Goal: Transaction & Acquisition: Purchase product/service

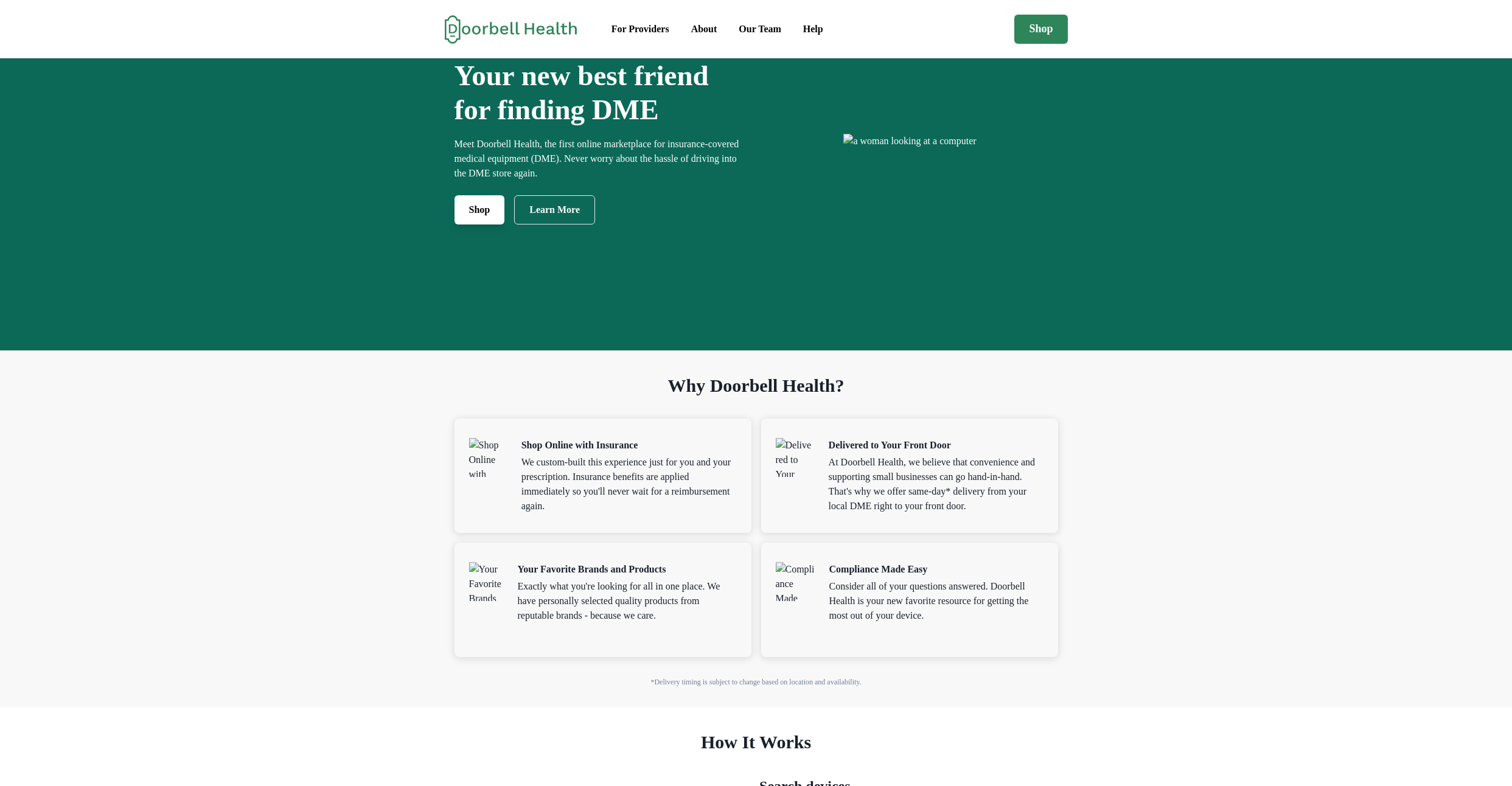
click at [455, 224] on link "Shop" at bounding box center [480, 210] width 51 height 30
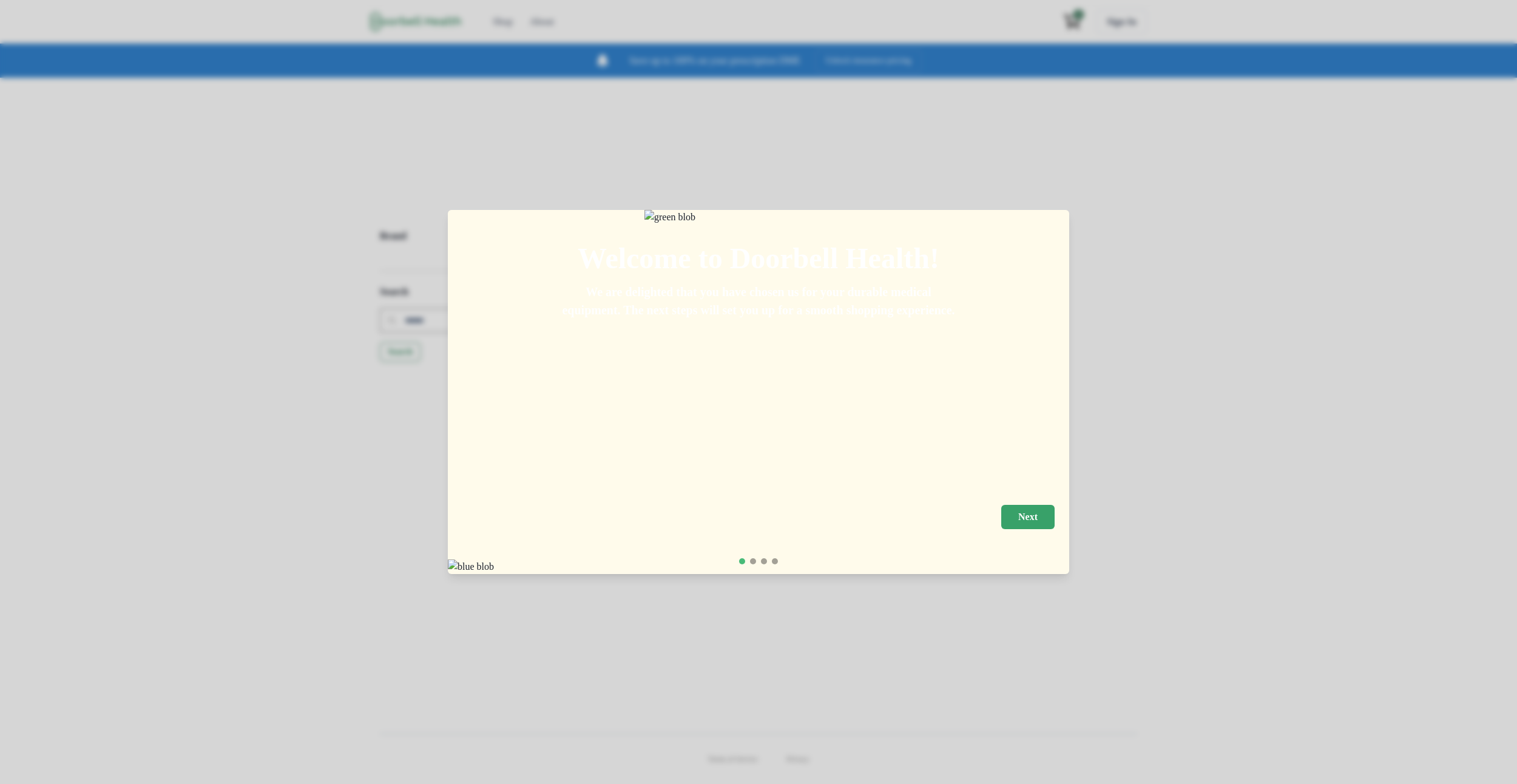
click at [1044, 516] on button "Next" at bounding box center [1028, 517] width 54 height 24
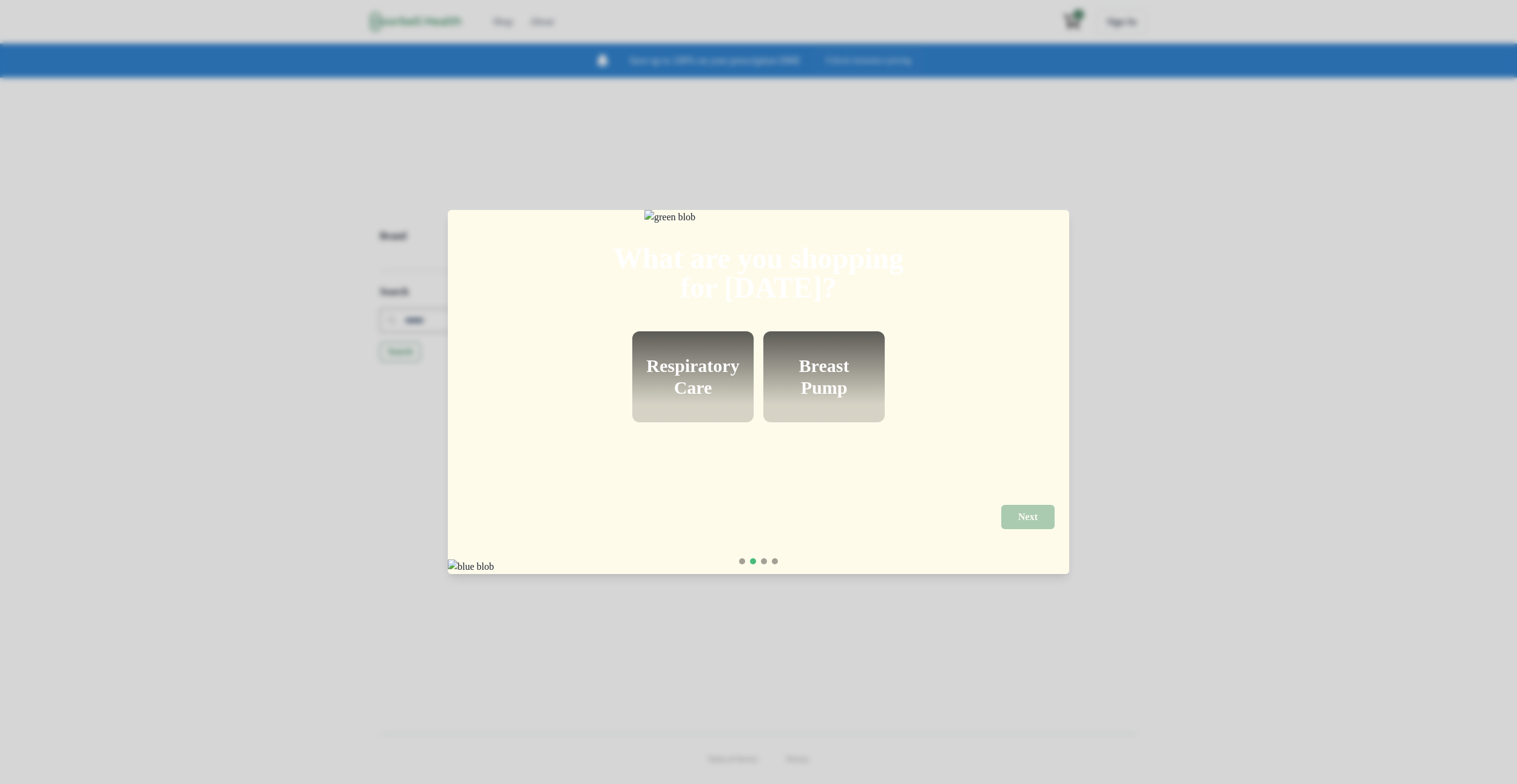
click at [707, 388] on h2 "Respiratory Care" at bounding box center [693, 377] width 93 height 44
click at [1055, 520] on button "Next" at bounding box center [1028, 517] width 54 height 24
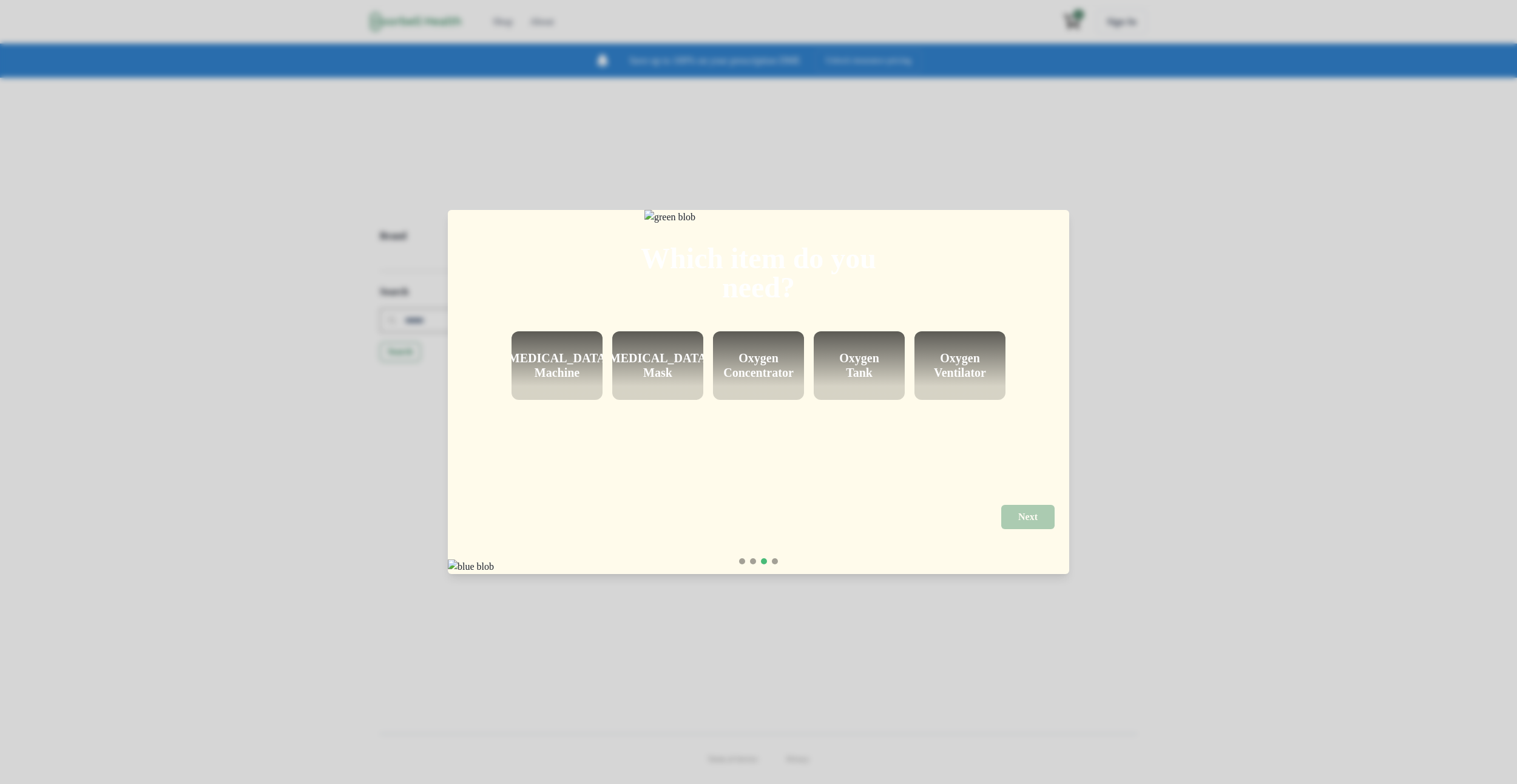
click at [647, 375] on h2 "[MEDICAL_DATA] Mask" at bounding box center [658, 365] width 106 height 29
click at [1038, 511] on p "Next" at bounding box center [1028, 516] width 20 height 11
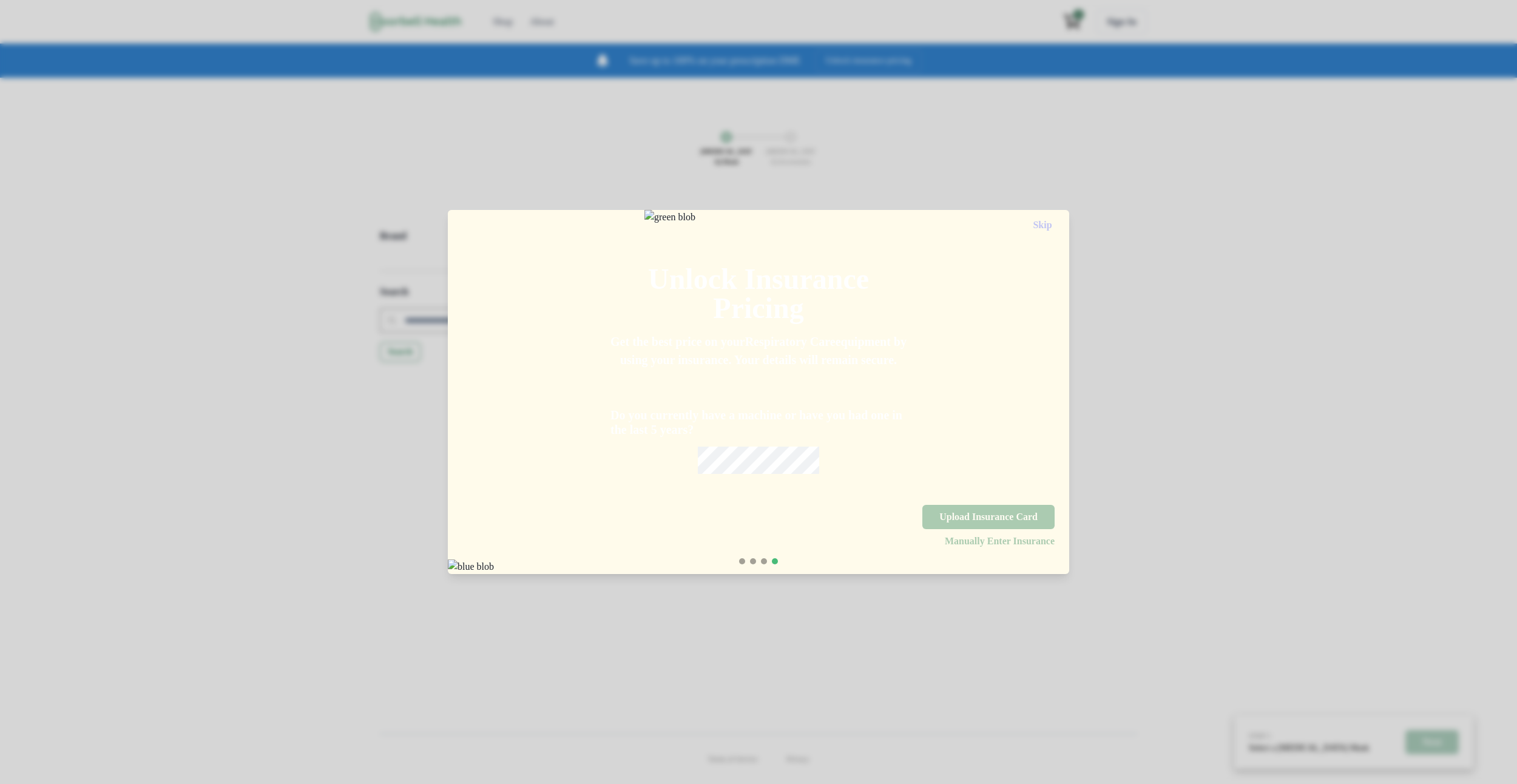
click at [737, 467] on div "Do you currently have a machine or have you had one in the last 5 years?" at bounding box center [758, 421] width 296 height 105
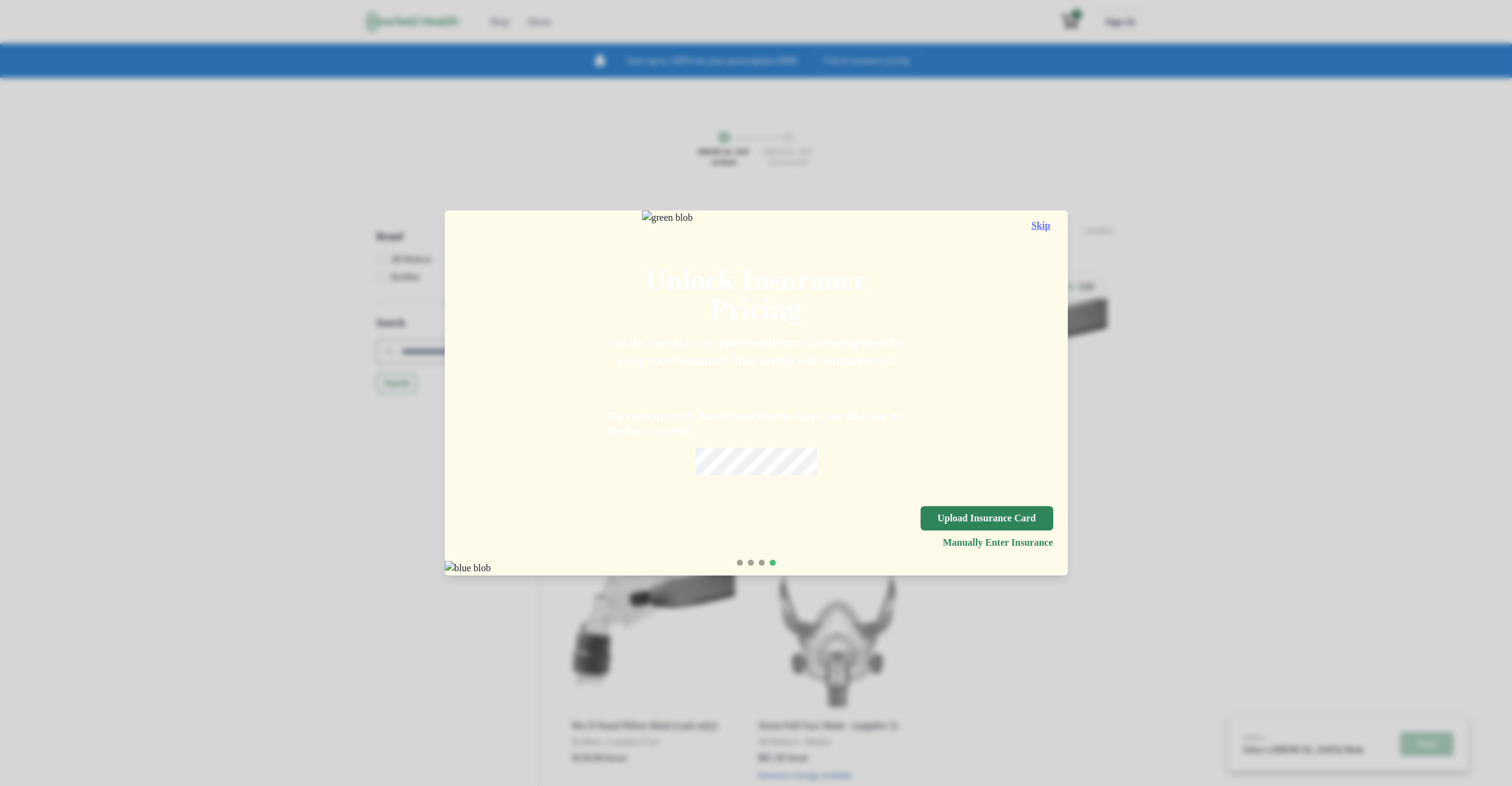
click at [1053, 221] on button "Skip" at bounding box center [1041, 226] width 24 height 11
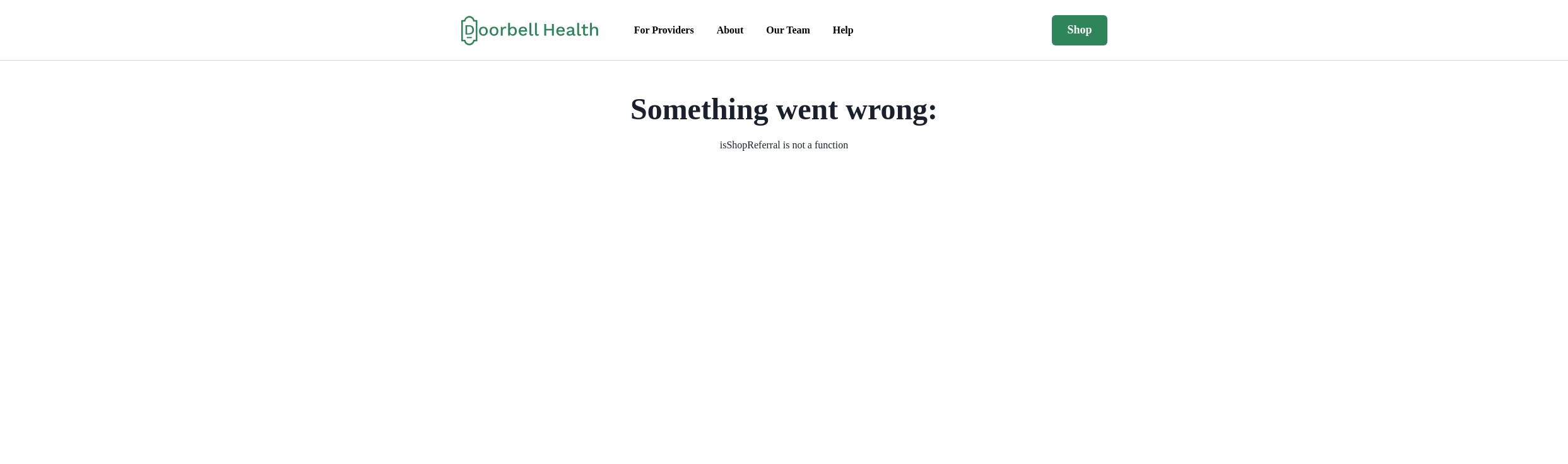
click at [742, 149] on p "isShopReferral is not a function" at bounding box center [785, 145] width 129 height 15
copy p "isShopReferral"
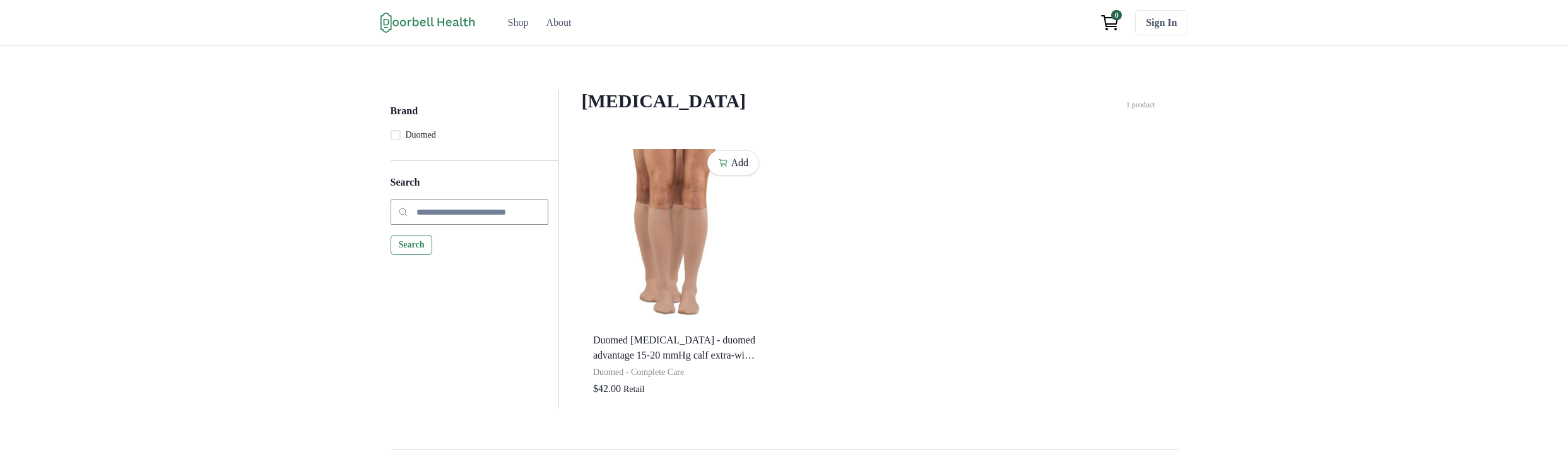
click at [748, 110] on h4 "Compression Stockings" at bounding box center [854, 101] width 545 height 23
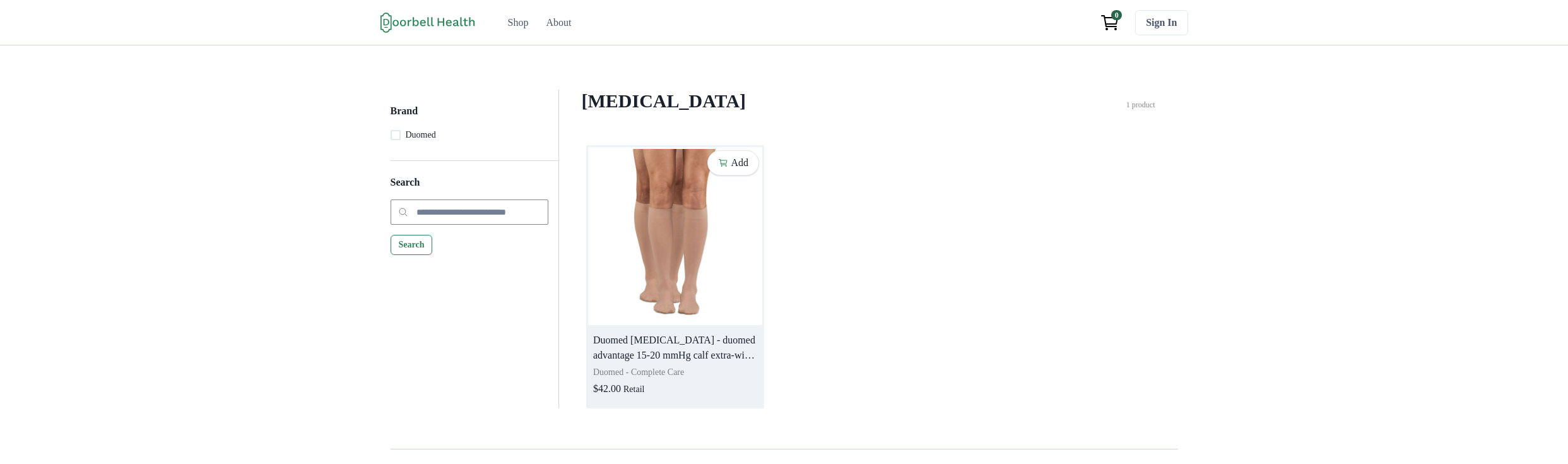
click at [715, 254] on img at bounding box center [675, 236] width 175 height 178
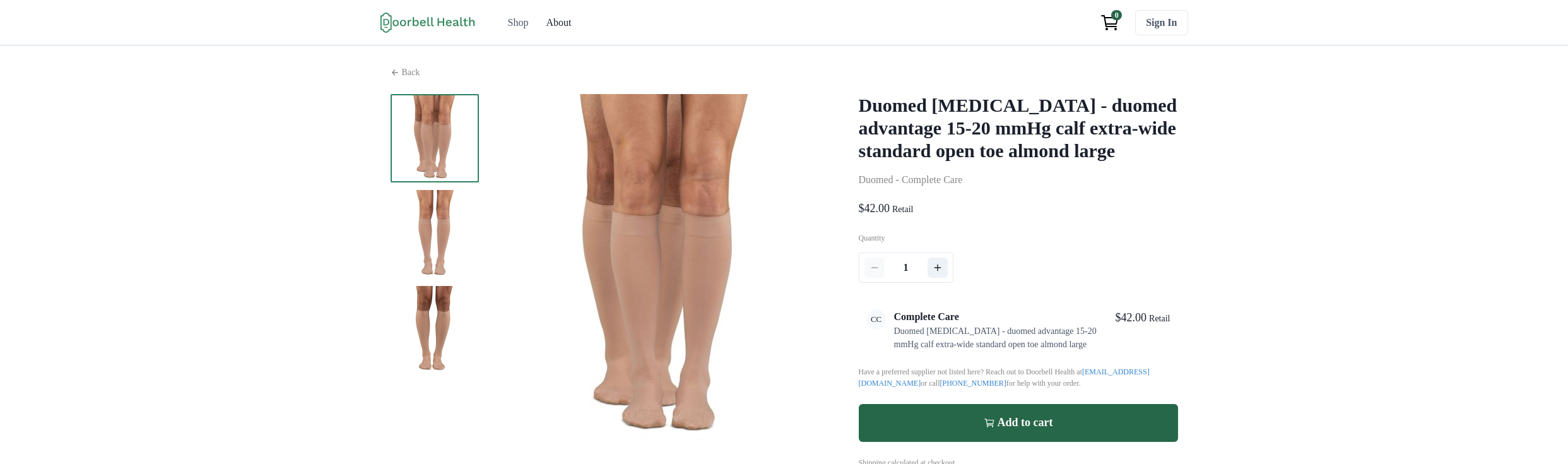
click at [546, 30] on div "About" at bounding box center [558, 22] width 25 height 15
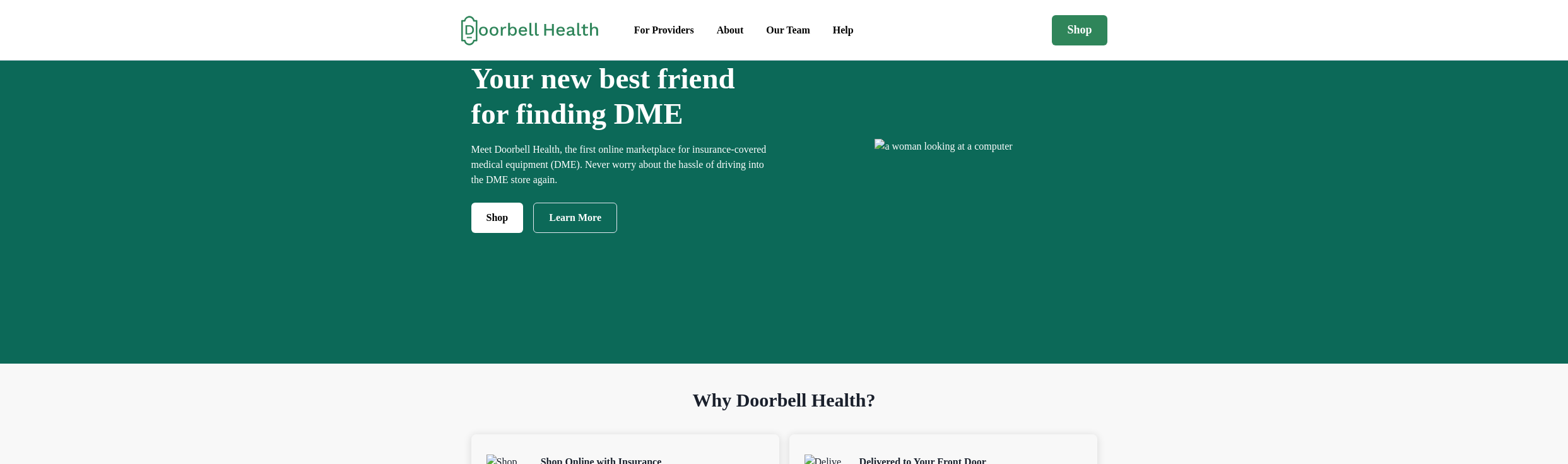
click at [475, 29] on icon at bounding box center [530, 30] width 138 height 31
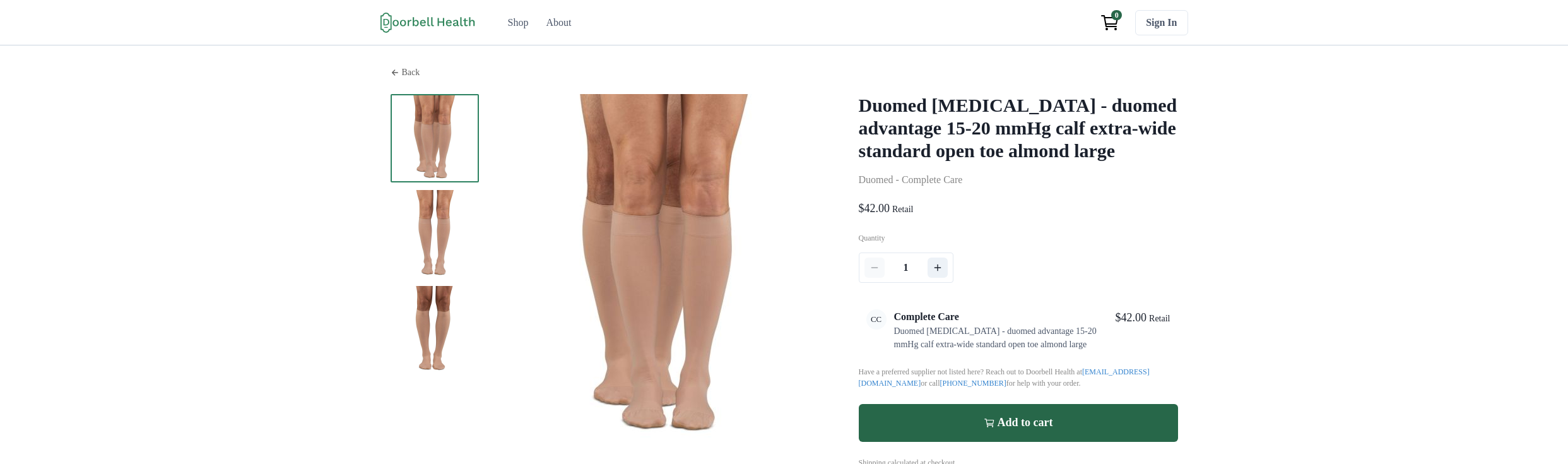
click at [391, 73] on div "Back" at bounding box center [785, 72] width 788 height 13
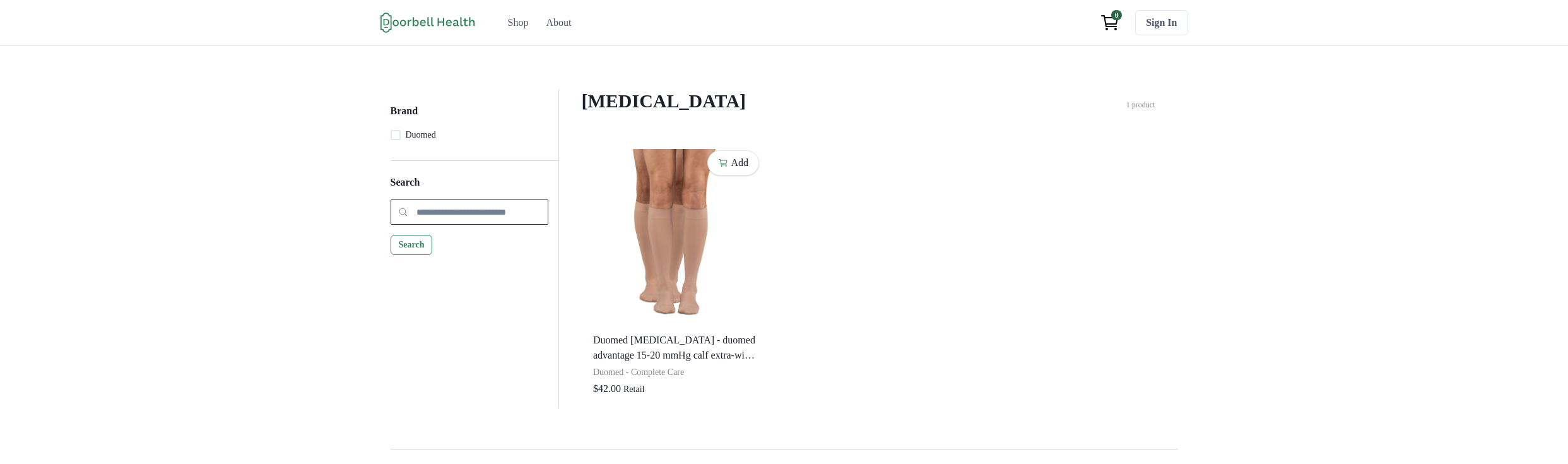
click at [424, 212] on input "search" at bounding box center [469, 212] width 158 height 25
click at [394, 118] on h5 "Brand" at bounding box center [469, 116] width 158 height 24
click at [406, 142] on p "Duomed" at bounding box center [421, 134] width 31 height 13
click at [406, 140] on p "Duomed" at bounding box center [421, 134] width 31 height 13
click at [406, 142] on p "Duomed" at bounding box center [421, 134] width 31 height 13
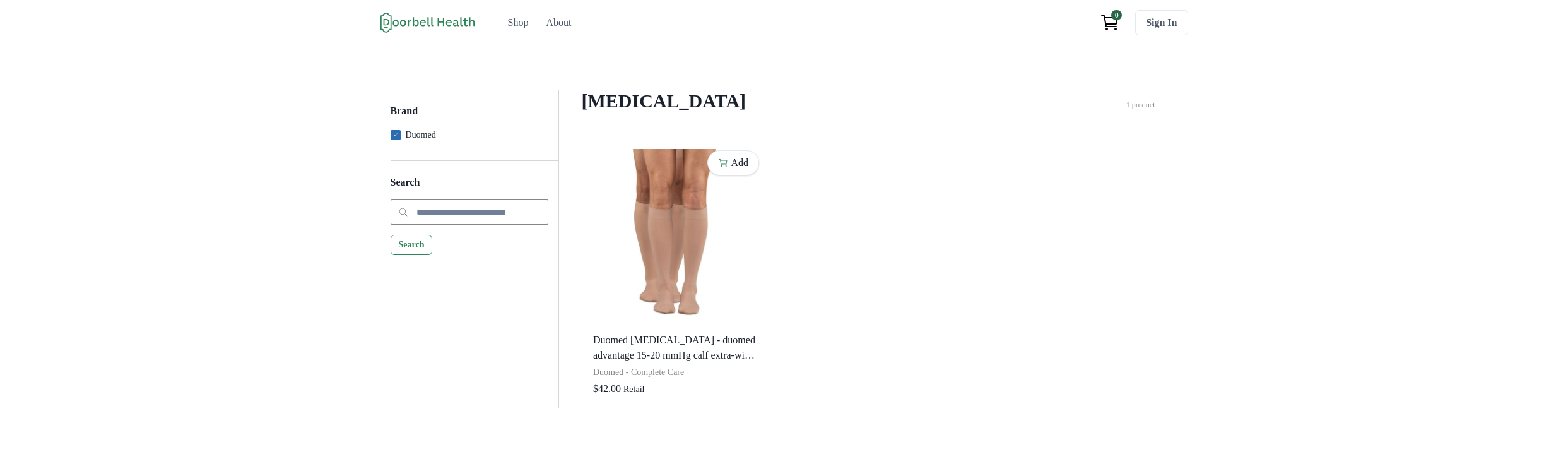
click at [394, 136] on icon at bounding box center [396, 134] width 4 height 3
click at [391, 140] on span at bounding box center [396, 134] width 10 height 10
click at [391, 120] on h5 "Brand" at bounding box center [469, 116] width 158 height 24
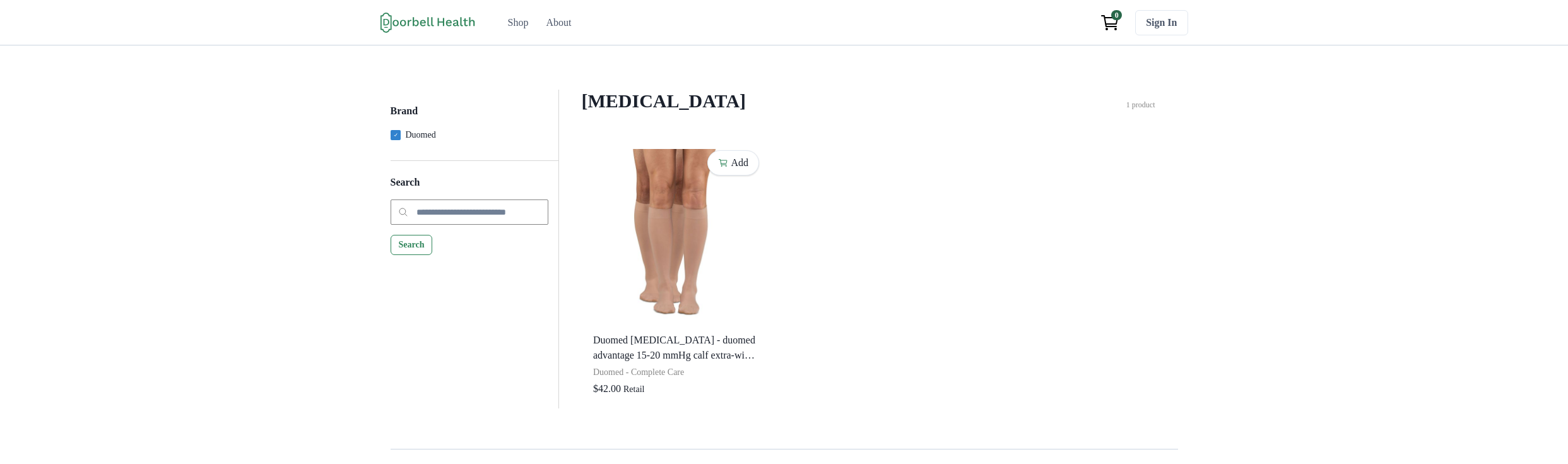
click at [391, 142] on label "Duomed" at bounding box center [469, 134] width 158 height 13
click at [391, 184] on div "Brand Duomed Search Search" at bounding box center [474, 182] width 167 height 184
click at [406, 142] on p "Duomed" at bounding box center [421, 134] width 31 height 13
click at [391, 142] on label "Duomed" at bounding box center [469, 134] width 158 height 13
click at [391, 123] on h5 "Brand" at bounding box center [469, 116] width 158 height 24
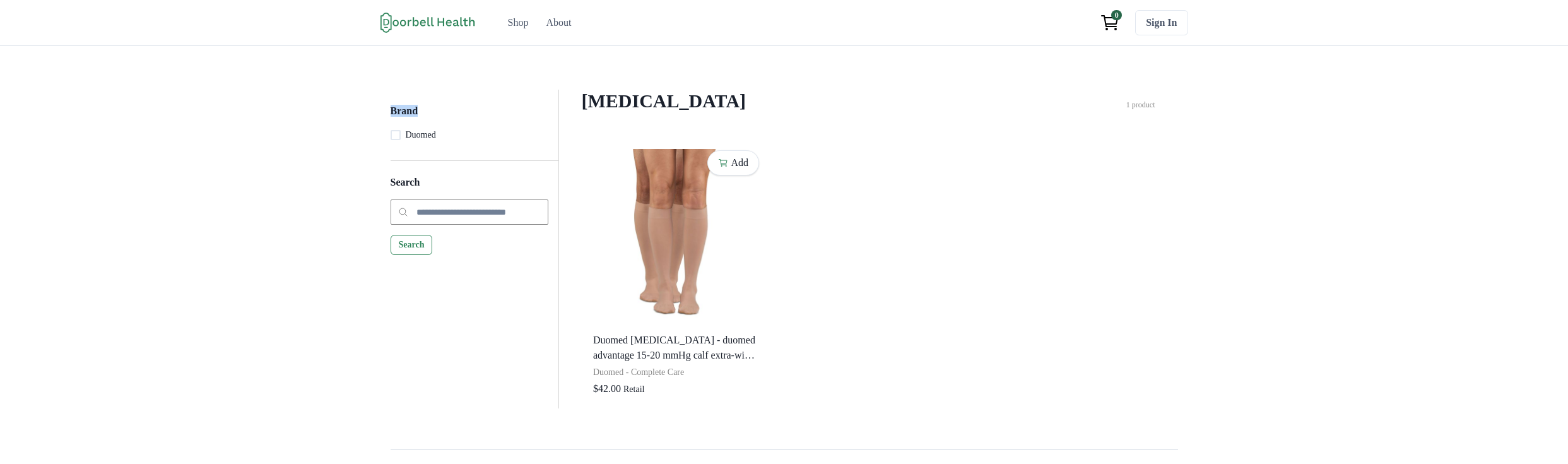
click at [391, 123] on h5 "Brand" at bounding box center [469, 116] width 158 height 24
click at [391, 116] on h5 "Brand" at bounding box center [469, 116] width 158 height 24
click at [406, 142] on p "Duomed" at bounding box center [421, 134] width 31 height 13
click at [391, 118] on h5 "Brand" at bounding box center [469, 116] width 158 height 24
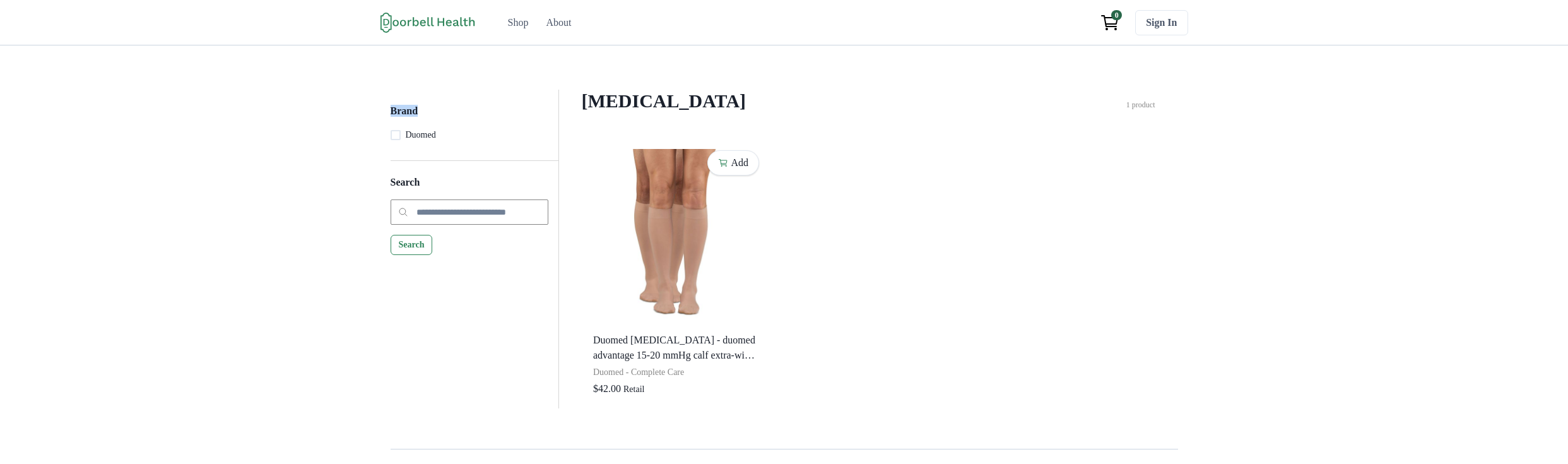
click at [391, 118] on h5 "Brand" at bounding box center [469, 116] width 158 height 24
copy h5 "Brand"
click at [391, 102] on div "Brand Duomed Search Search" at bounding box center [474, 182] width 167 height 184
